Goal: Information Seeking & Learning: Learn about a topic

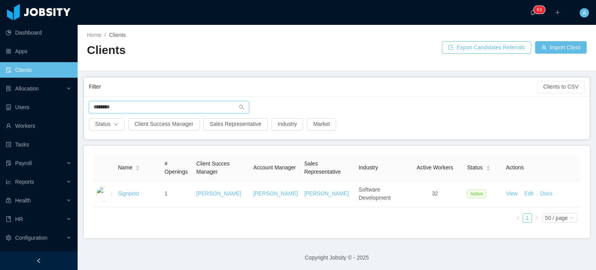
click at [130, 108] on input "********" at bounding box center [169, 107] width 160 height 12
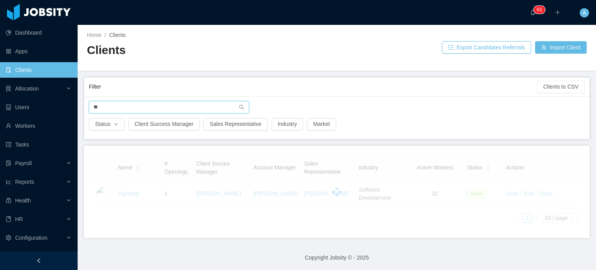
type input "*"
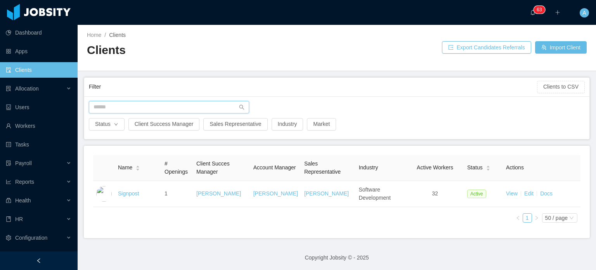
type input "*"
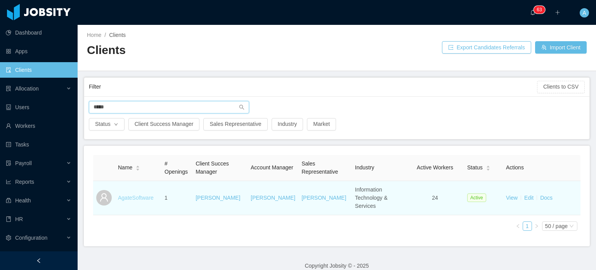
type input "*****"
click at [130, 194] on link "AgateSoftware" at bounding box center [136, 197] width 36 height 6
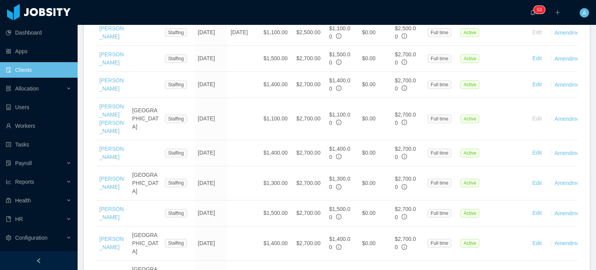
scroll to position [392, 0]
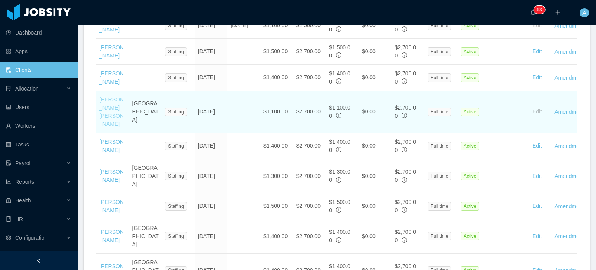
click at [118, 116] on link "[PERSON_NAME] [PERSON_NAME]" at bounding box center [111, 111] width 24 height 31
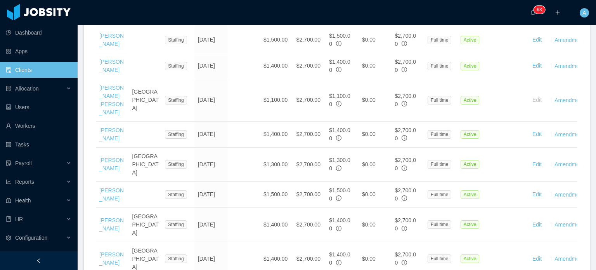
scroll to position [403, 0]
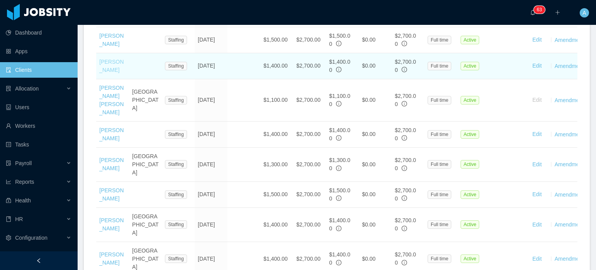
click at [119, 73] on link "[PERSON_NAME]" at bounding box center [111, 66] width 24 height 14
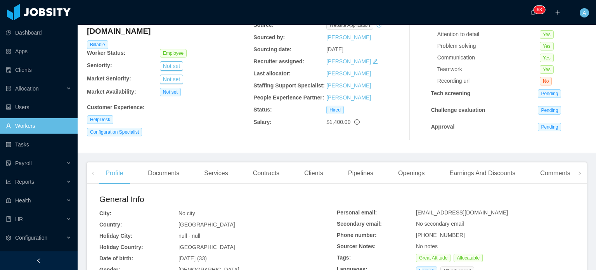
scroll to position [65, 0]
click at [482, 178] on div "Earnings And Discounts" at bounding box center [482, 173] width 78 height 22
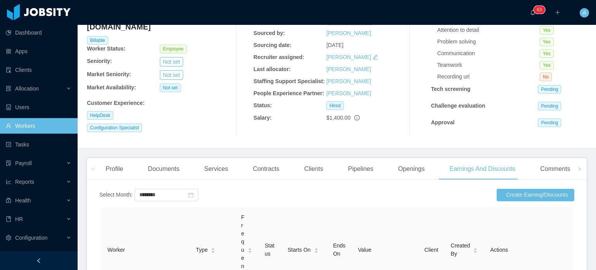
scroll to position [70, 0]
click at [519, 195] on button "Create Earning/Discounts" at bounding box center [536, 194] width 78 height 12
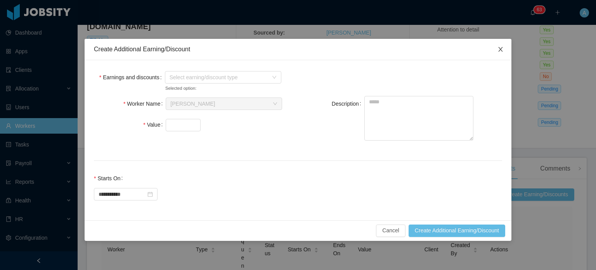
click at [498, 49] on icon "icon: close" at bounding box center [500, 49] width 6 height 6
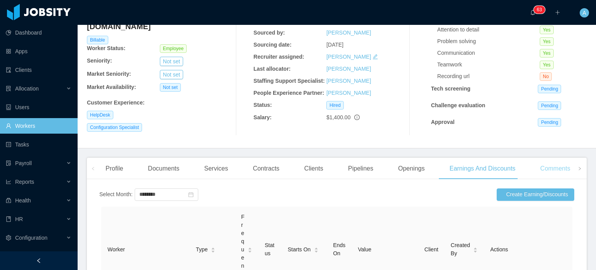
click at [553, 172] on div "Comments" at bounding box center [555, 169] width 42 height 22
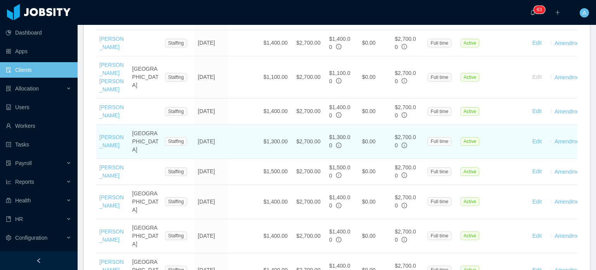
scroll to position [436, 0]
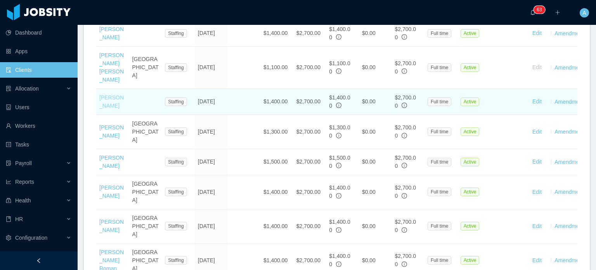
click at [112, 109] on link "[PERSON_NAME]" at bounding box center [111, 101] width 24 height 14
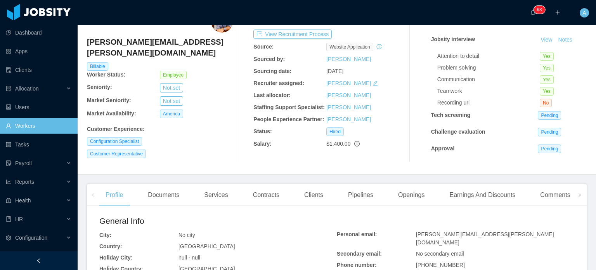
scroll to position [43, 0]
click at [539, 198] on div "Comments" at bounding box center [555, 196] width 42 height 22
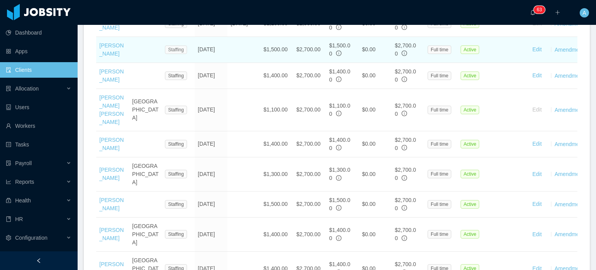
scroll to position [395, 0]
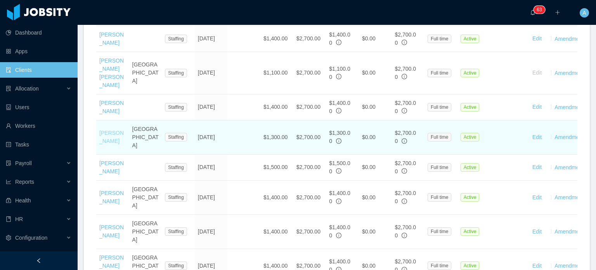
click at [106, 141] on link "[PERSON_NAME]" at bounding box center [111, 137] width 24 height 14
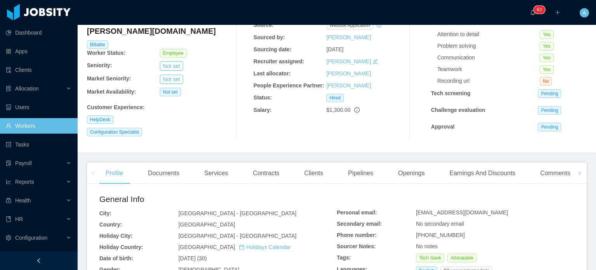
scroll to position [62, 0]
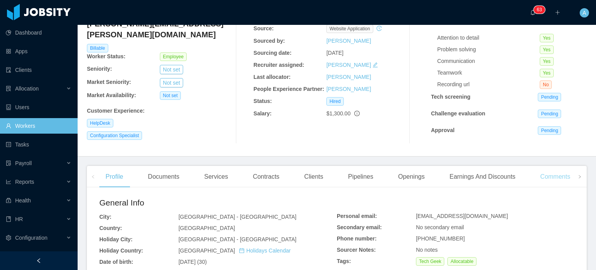
click at [547, 173] on div "Comments" at bounding box center [555, 177] width 42 height 22
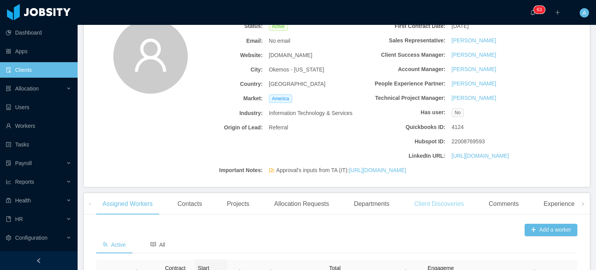
scroll to position [69, 0]
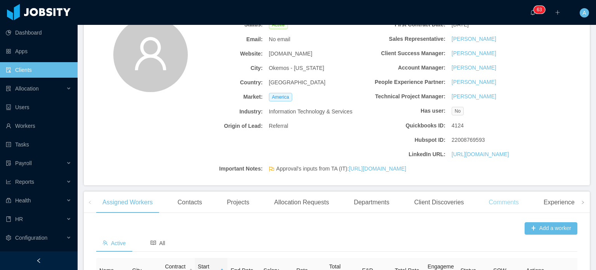
click at [492, 213] on div "Comments" at bounding box center [504, 202] width 42 height 22
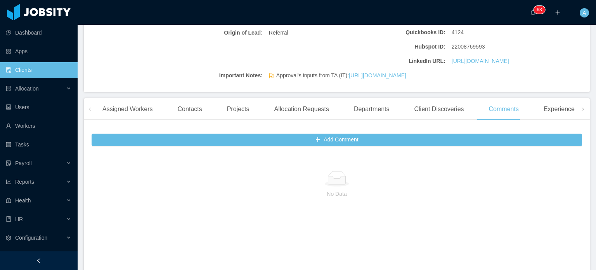
scroll to position [158, 0]
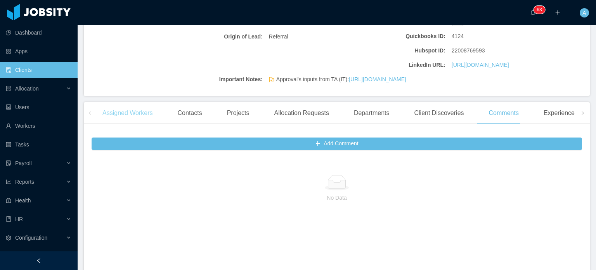
click at [130, 124] on div "Assigned Workers" at bounding box center [127, 113] width 63 height 22
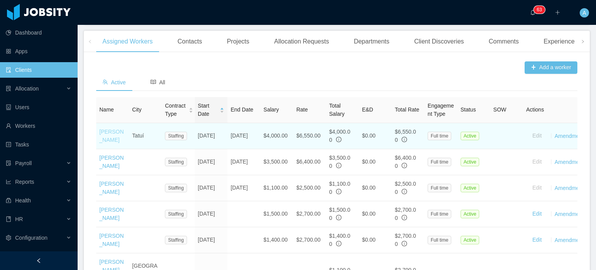
click at [104, 143] on link "[PERSON_NAME]" at bounding box center [111, 135] width 24 height 14
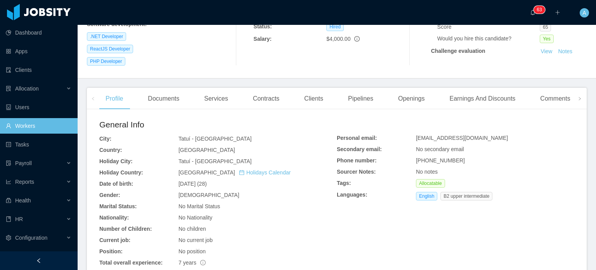
scroll to position [147, 0]
click at [551, 89] on div "Comments" at bounding box center [555, 99] width 42 height 22
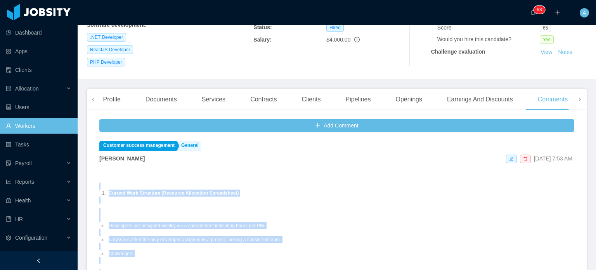
drag, startPoint x: 185, startPoint y: 205, endPoint x: 98, endPoint y: 180, distance: 89.9
click at [98, 180] on div "Add Comment Customer success management General [PERSON_NAME] [DATE] 7:53 AM Cu…" at bounding box center [337, 249] width 500 height 267
copy div "Current Work Structure (Resource Allocation Spreadsheet) Developers are assigne…"
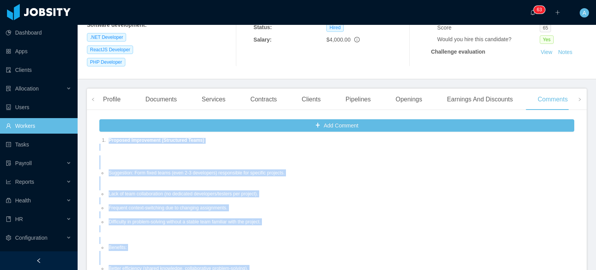
scroll to position [157, 0]
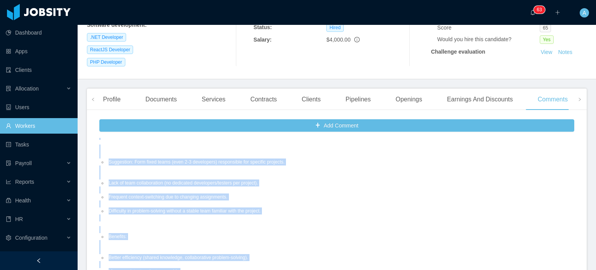
click at [300, 197] on ul "Lack of team collaboration (no dedicated developers/testers per project). Frequ…" at bounding box center [200, 196] width 202 height 49
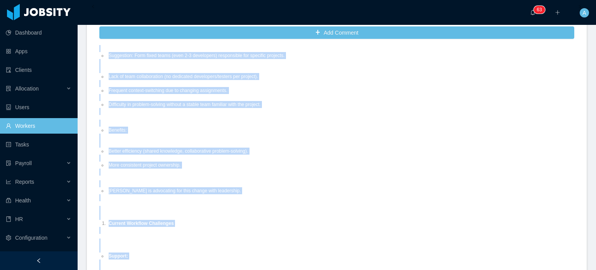
scroll to position [223, 0]
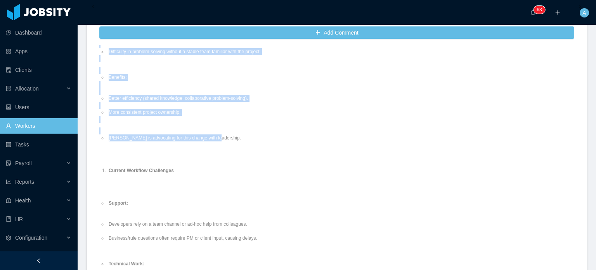
drag, startPoint x: 107, startPoint y: 135, endPoint x: 218, endPoint y: 132, distance: 110.2
click at [218, 132] on div "Current Work Structure (Resource Allocation Spreadsheet) Developers are assigne…" at bounding box center [200, 182] width 202 height 645
copy div "Proposed Improvement (Structured Teams) Suggestion: Form fixed teams (even 2-3 …"
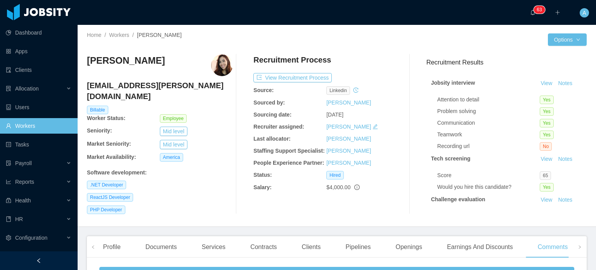
scroll to position [0, 0]
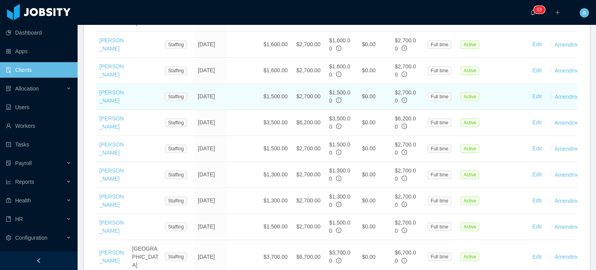
scroll to position [660, 0]
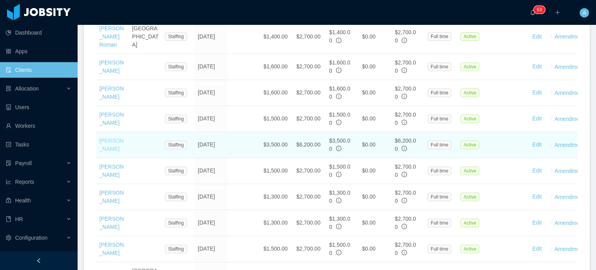
click at [110, 137] on link "[PERSON_NAME]" at bounding box center [111, 144] width 24 height 14
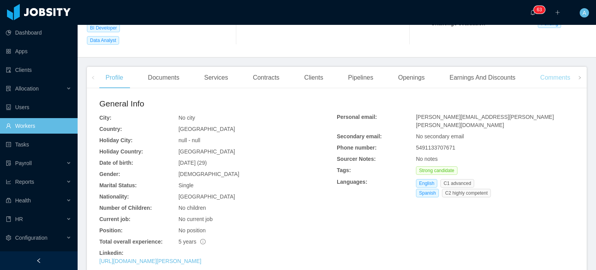
scroll to position [172, 0]
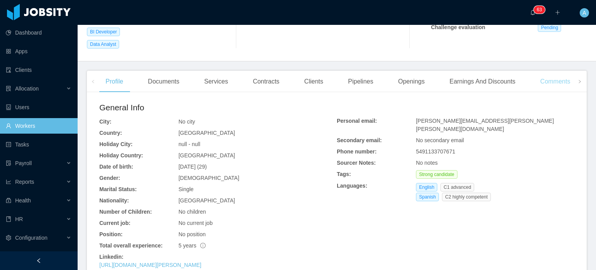
click at [537, 71] on div "Comments" at bounding box center [555, 82] width 42 height 22
